Goal: Task Accomplishment & Management: Use online tool/utility

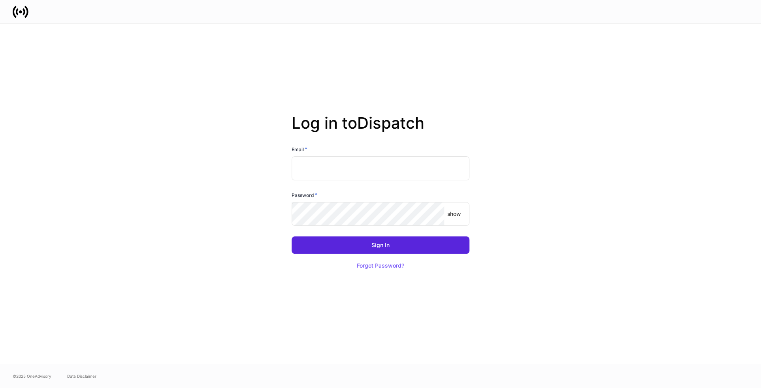
type input "**********"
drag, startPoint x: 352, startPoint y: 247, endPoint x: 349, endPoint y: 243, distance: 5.1
click at [352, 247] on button "Sign In" at bounding box center [381, 245] width 178 height 17
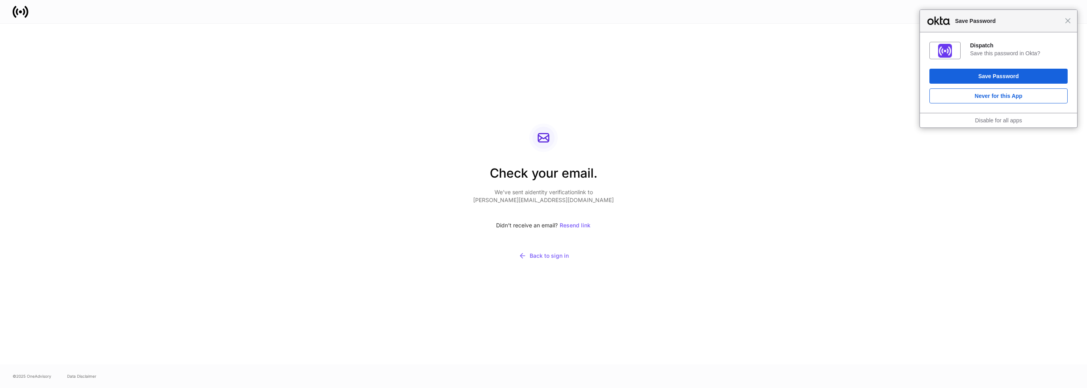
click at [761, 26] on div "Close Save Password" at bounding box center [998, 21] width 157 height 23
click at [761, 22] on span "Close" at bounding box center [1068, 21] width 6 height 6
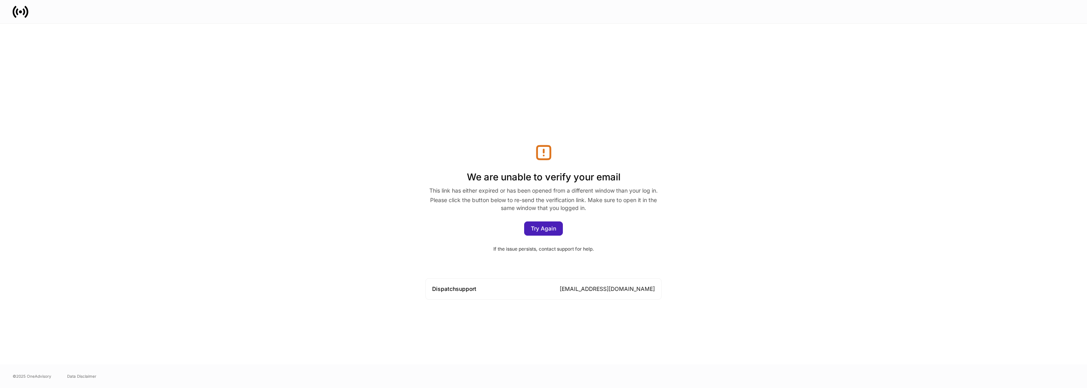
click at [552, 229] on div "Try Again" at bounding box center [543, 229] width 25 height 6
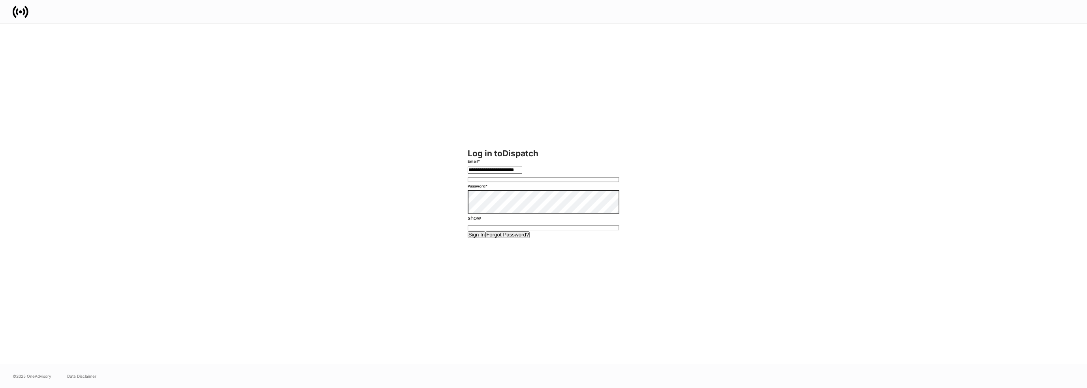
click at [486, 238] on button "Sign In" at bounding box center [477, 235] width 18 height 7
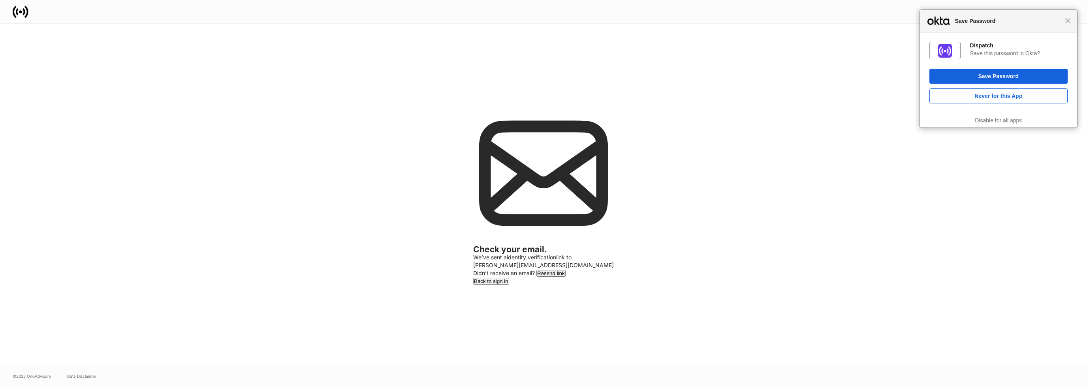
click at [1068, 25] on div "Close Save Password" at bounding box center [998, 21] width 157 height 23
click at [1068, 21] on span "Close" at bounding box center [1068, 21] width 6 height 6
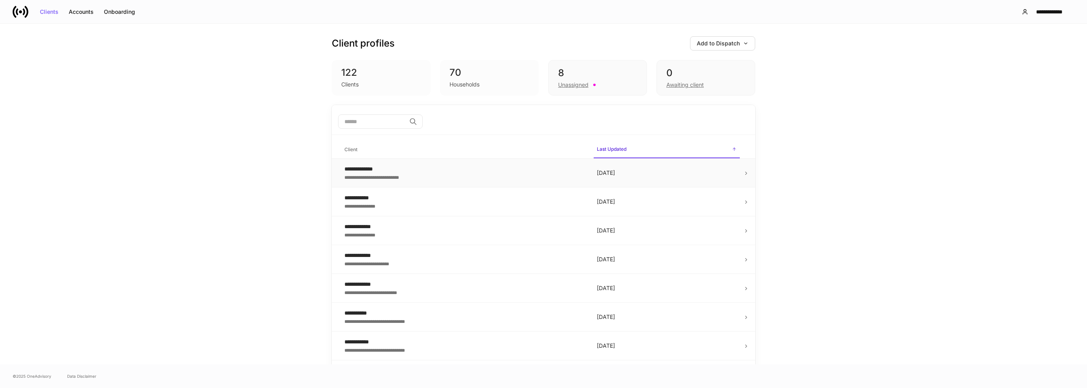
click at [446, 175] on div "**********" at bounding box center [465, 177] width 240 height 8
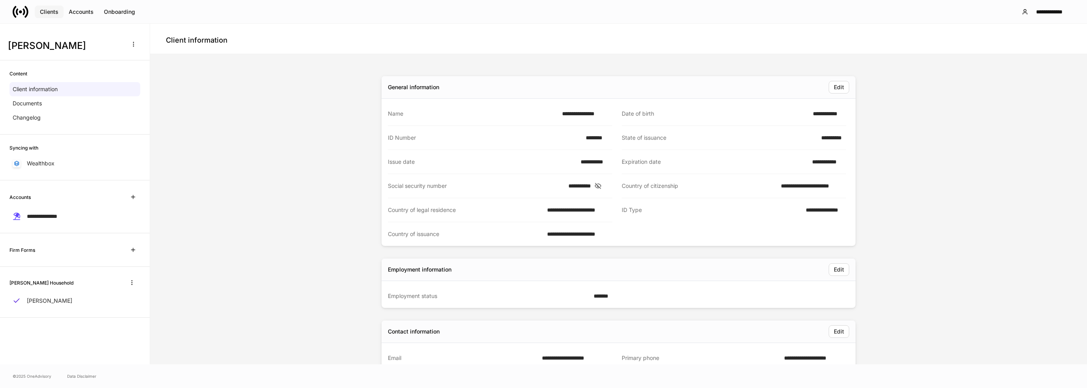
click at [46, 12] on div "Clients" at bounding box center [49, 12] width 19 height 6
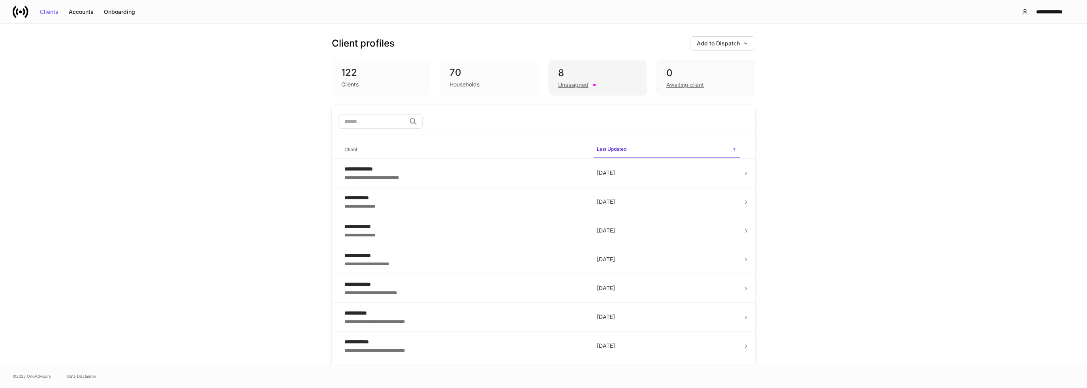
click at [573, 79] on div "Unassigned" at bounding box center [597, 83] width 79 height 9
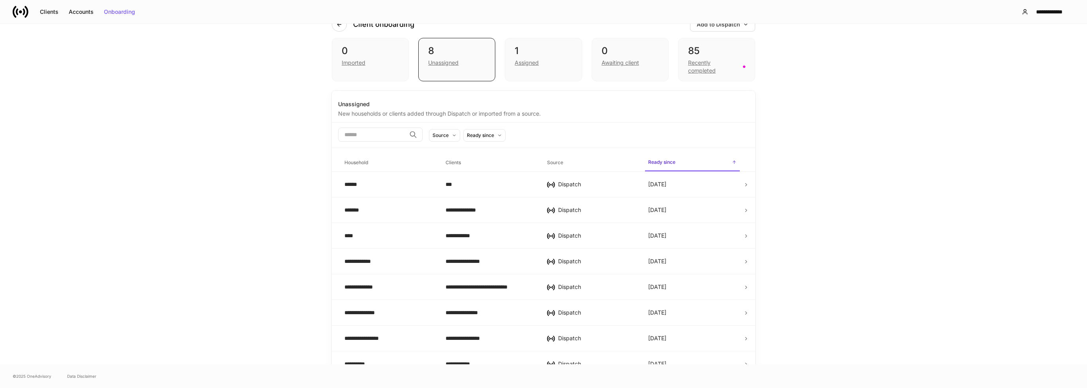
scroll to position [33, 0]
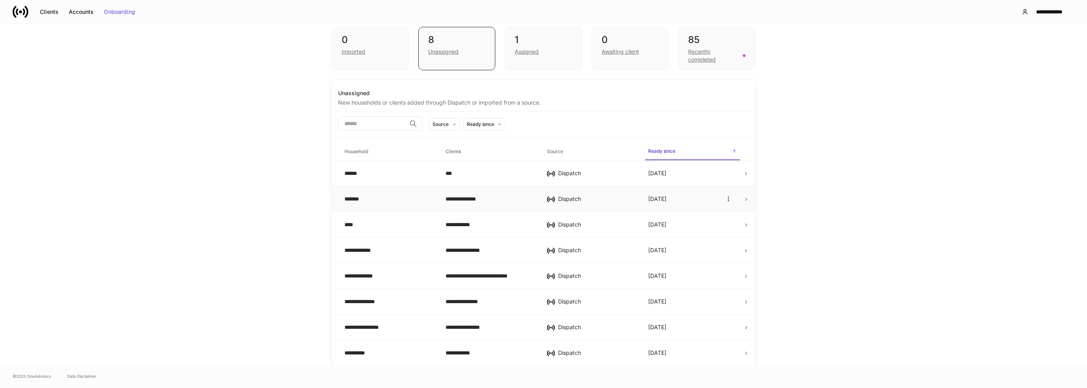
click at [569, 195] on div "Dispatch" at bounding box center [596, 199] width 77 height 8
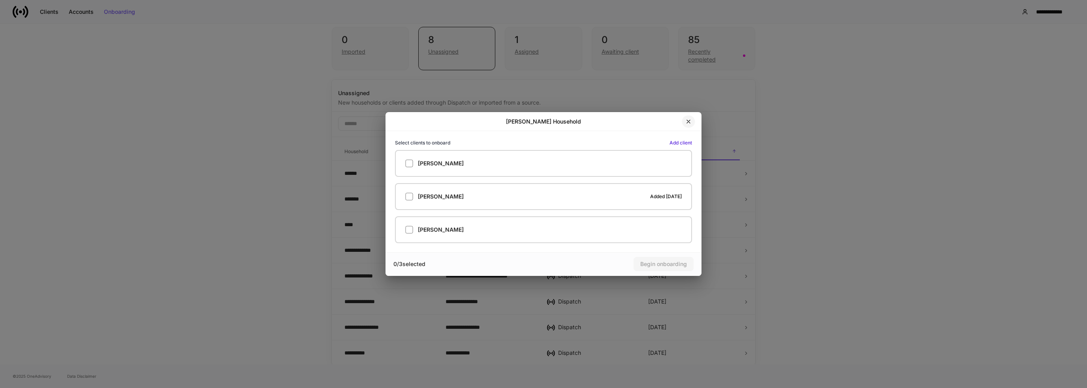
click at [690, 122] on icon "button" at bounding box center [689, 122] width 6 height 6
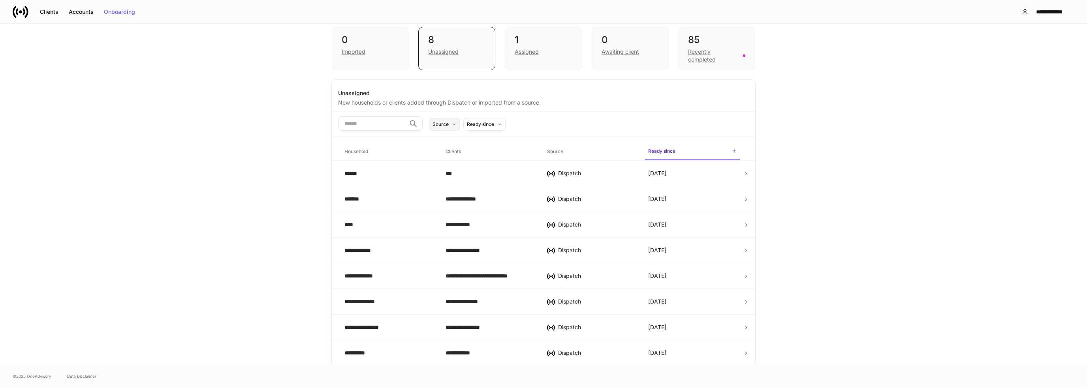
click at [460, 121] on button "Source" at bounding box center [444, 124] width 31 height 13
click at [937, 190] on div at bounding box center [543, 194] width 1087 height 388
click at [458, 308] on td "**********" at bounding box center [489, 302] width 101 height 26
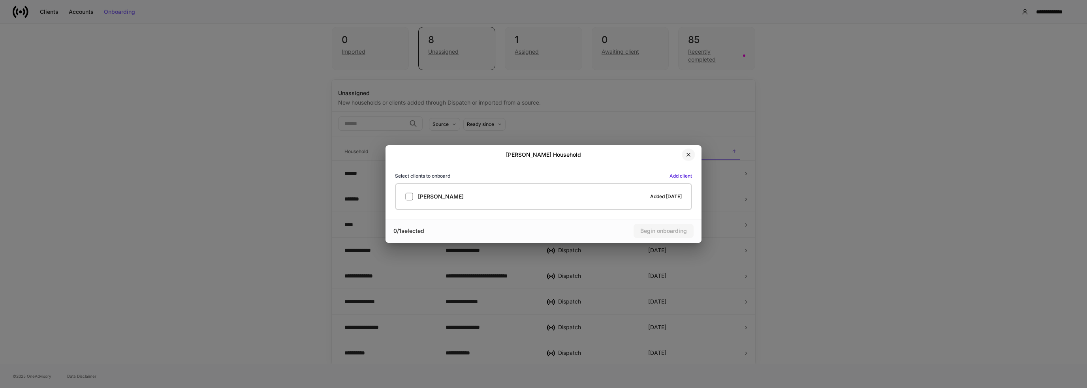
click at [686, 156] on icon "button" at bounding box center [689, 155] width 6 height 6
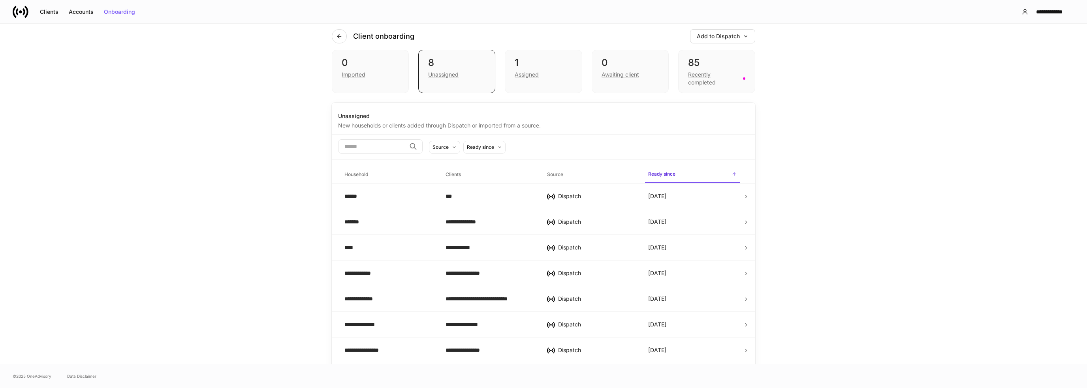
scroll to position [0, 0]
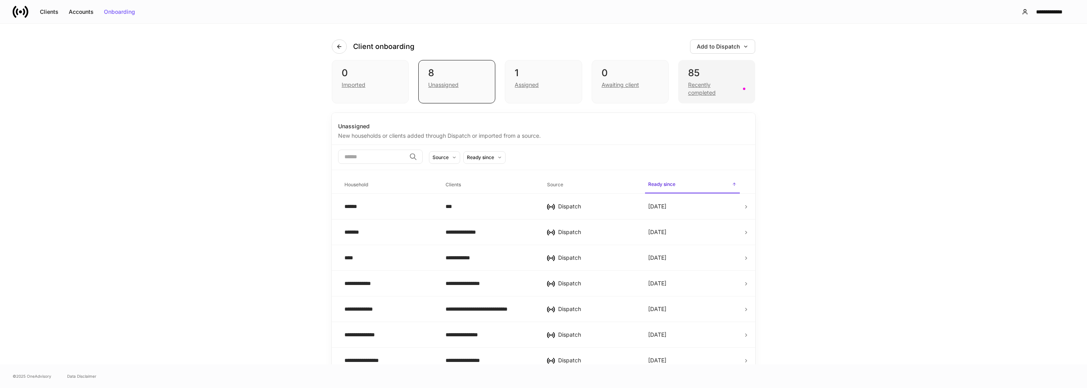
click at [706, 74] on div "85" at bounding box center [716, 73] width 57 height 13
